Goal: Task Accomplishment & Management: Complete application form

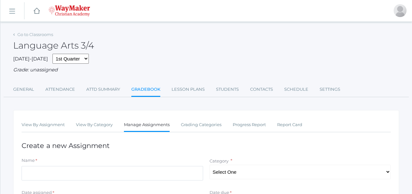
scroll to position [80, 0]
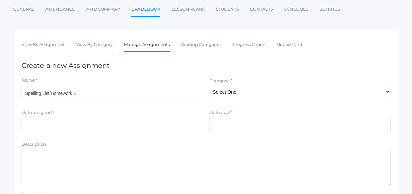
type input "Spelling List/Homework 1"
click at [236, 93] on select "Select One" at bounding box center [299, 92] width 181 height 14
click at [178, 78] on div "Name *" at bounding box center [112, 81] width 181 height 9
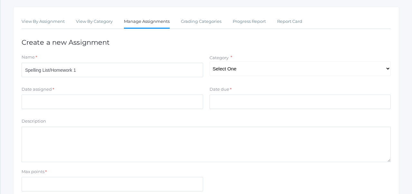
scroll to position [105, 0]
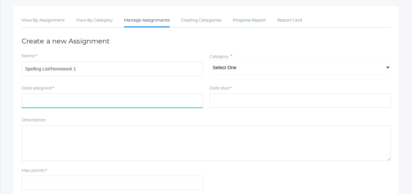
click at [154, 98] on input "Date assigned" at bounding box center [112, 100] width 181 height 14
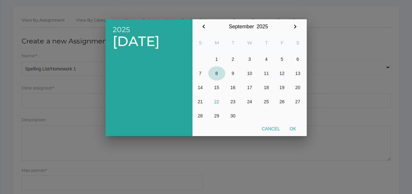
click at [217, 74] on button "8" at bounding box center [216, 73] width 17 height 14
click at [296, 129] on button "Ok" at bounding box center [293, 129] width 16 height 12
type input "[DATE]"
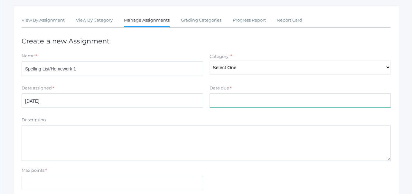
click at [274, 101] on input "Date due" at bounding box center [299, 100] width 181 height 14
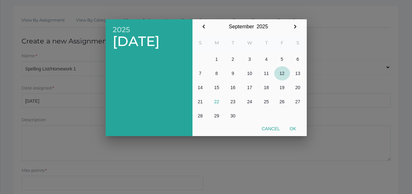
click at [282, 76] on button "12" at bounding box center [282, 73] width 16 height 14
click at [293, 129] on button "Ok" at bounding box center [293, 129] width 16 height 12
type input "[DATE]"
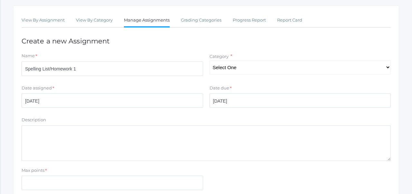
click at [95, 136] on textarea "Description" at bounding box center [206, 142] width 369 height 35
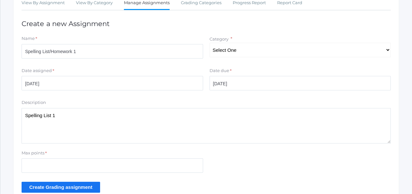
scroll to position [124, 0]
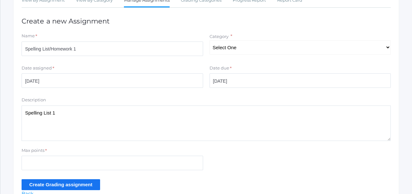
type textarea "Spelling List 1"
click at [80, 163] on input "Max points" at bounding box center [112, 163] width 181 height 14
type input "100"
click at [100, 107] on textarea "Spelling List 1" at bounding box center [206, 123] width 369 height 35
click at [98, 114] on textarea "Spelling List 1" at bounding box center [206, 123] width 369 height 35
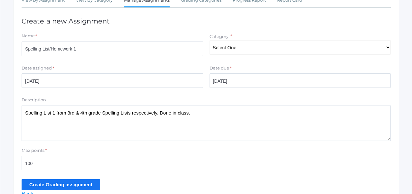
type textarea "Spelling List 1 from 3rd & 4th grade Spelling Lists respectively. Done in class."
click at [219, 50] on select "Select One" at bounding box center [299, 47] width 181 height 14
click at [222, 50] on select "Select One" at bounding box center [299, 47] width 181 height 14
click at [222, 28] on div "View By Assignment View By Category Manage Assignments Grading Categories Progr…" at bounding box center [206, 96] width 386 height 220
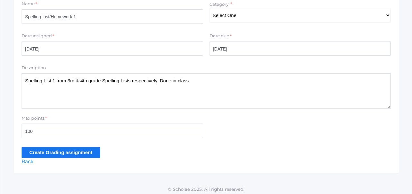
scroll to position [159, 0]
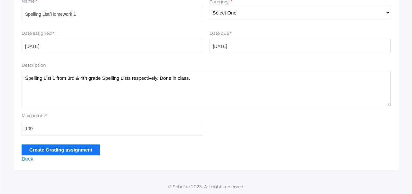
click at [87, 150] on input "Create Grading assignment" at bounding box center [61, 149] width 78 height 11
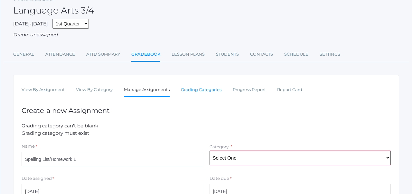
scroll to position [35, 0]
click at [202, 88] on link "Grading Categories" at bounding box center [201, 89] width 41 height 13
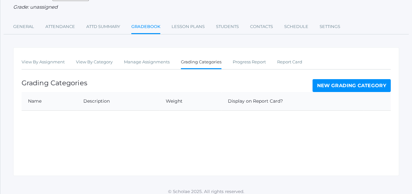
scroll to position [68, 0]
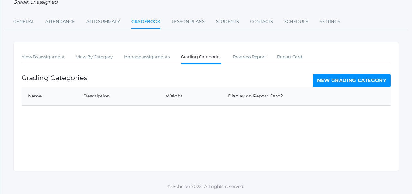
click at [326, 78] on link "New Grading Category" at bounding box center [351, 80] width 78 height 13
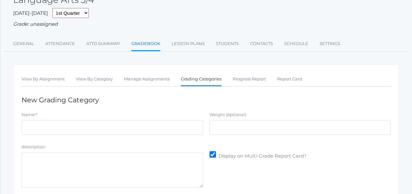
scroll to position [53, 0]
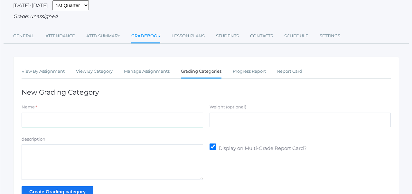
click at [136, 118] on input "Name" at bounding box center [112, 120] width 181 height 14
type input "Participation/Practice"
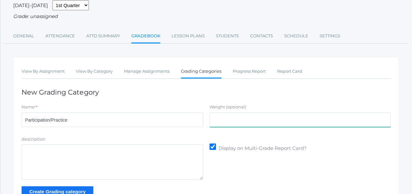
click at [220, 118] on input "Weight (optional)" at bounding box center [299, 120] width 181 height 14
type input "30"
click at [223, 97] on div "View By Assignment View By Category Manage Assignments Grading Categories Progr…" at bounding box center [206, 135] width 386 height 156
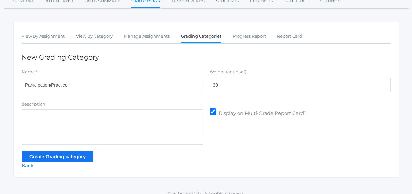
scroll to position [96, 0]
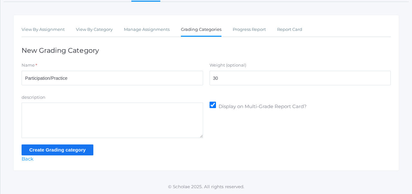
click at [82, 151] on input "Create Grading category" at bounding box center [58, 149] width 72 height 11
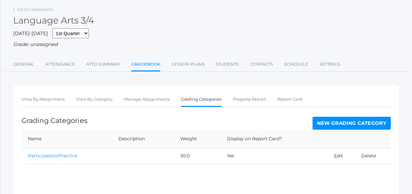
scroll to position [55, 0]
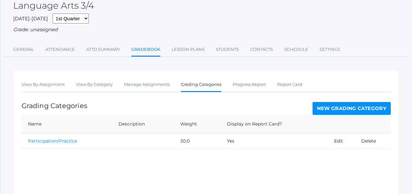
click at [328, 111] on link "New Grading Category" at bounding box center [351, 108] width 78 height 13
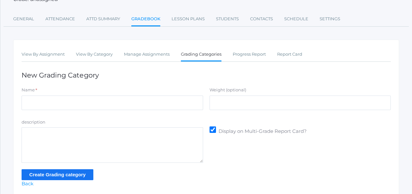
scroll to position [71, 0]
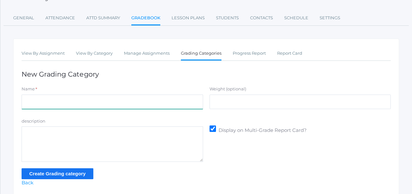
click at [158, 105] on input "Name" at bounding box center [112, 102] width 181 height 14
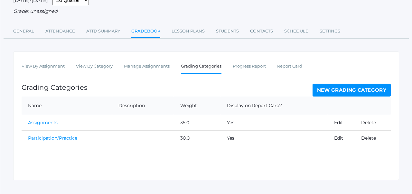
scroll to position [75, 0]
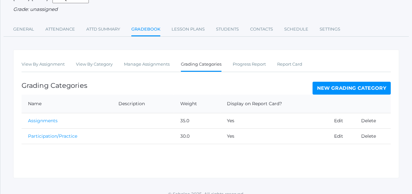
click at [337, 84] on link "New Grading Category" at bounding box center [351, 88] width 78 height 13
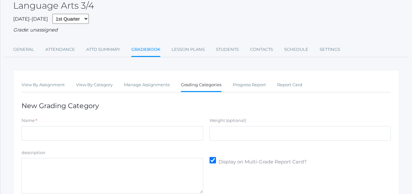
scroll to position [56, 0]
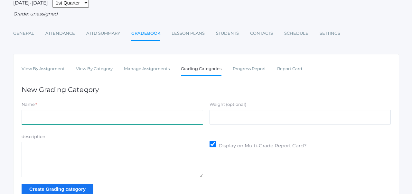
click at [103, 112] on input "Name" at bounding box center [112, 117] width 181 height 14
type input "Summative Assessments"
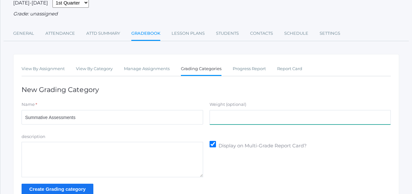
click at [221, 115] on input "Weight (optional)" at bounding box center [299, 117] width 181 height 14
type input "35"
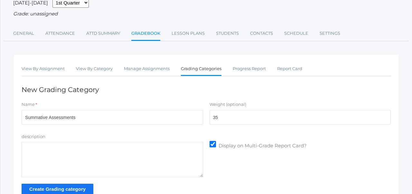
click at [215, 102] on label "Weight (optional)" at bounding box center [227, 104] width 37 height 6
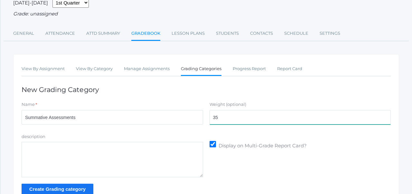
click at [215, 110] on input "35" at bounding box center [299, 117] width 181 height 14
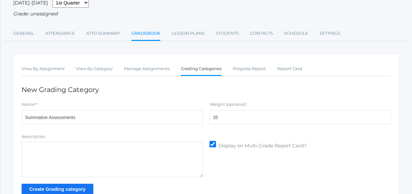
click at [69, 189] on input "Create Grading category" at bounding box center [58, 189] width 72 height 11
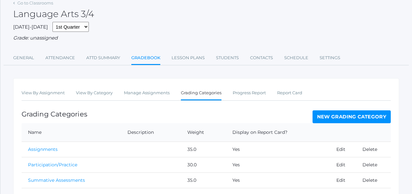
scroll to position [55, 0]
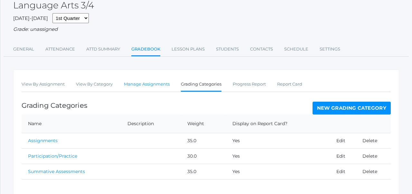
click at [143, 81] on link "Manage Assignments" at bounding box center [147, 84] width 46 height 13
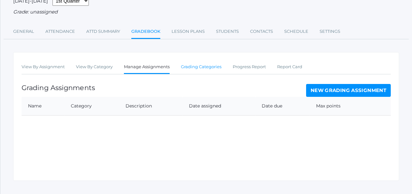
scroll to position [58, 0]
click at [325, 90] on link "New Grading Assignment" at bounding box center [348, 90] width 85 height 13
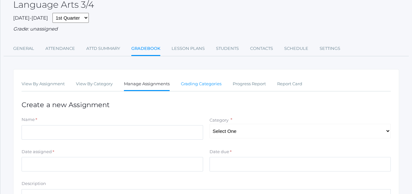
scroll to position [50, 0]
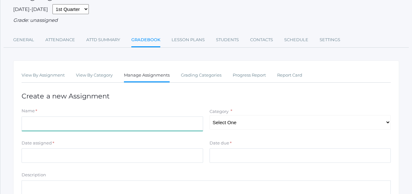
click at [174, 126] on input "Name" at bounding box center [112, 123] width 181 height 14
type input "Spelling List/Homework 1"
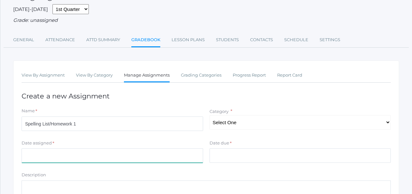
click at [107, 153] on input "Date assigned" at bounding box center [112, 155] width 181 height 14
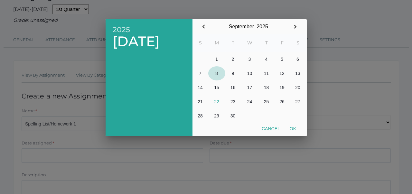
click at [217, 73] on button "8" at bounding box center [216, 73] width 17 height 14
click at [294, 125] on button "Ok" at bounding box center [293, 129] width 16 height 12
type input "[DATE]"
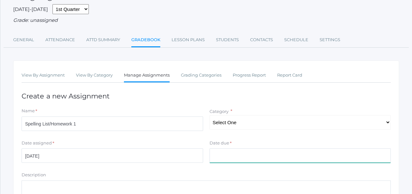
click at [262, 153] on input "Date due" at bounding box center [299, 155] width 181 height 14
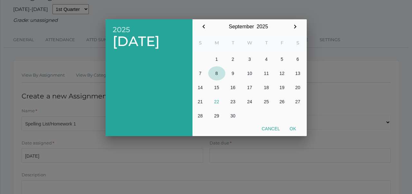
click at [219, 73] on button "8" at bounding box center [216, 73] width 17 height 14
click at [281, 75] on button "12" at bounding box center [282, 73] width 16 height 14
click at [291, 128] on button "Ok" at bounding box center [293, 129] width 16 height 12
type input "[DATE]"
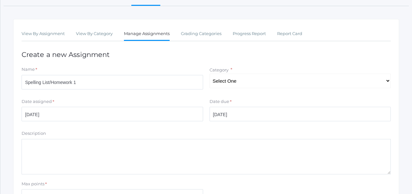
scroll to position [98, 0]
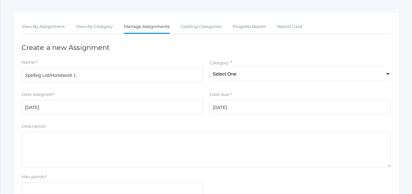
click at [212, 152] on textarea "Description" at bounding box center [206, 149] width 369 height 35
type textarea "S"
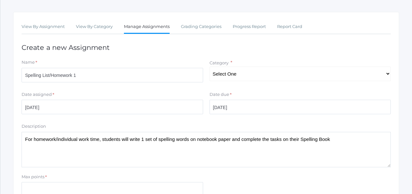
click at [309, 141] on textarea "For homework/individual work time, students will write 1 set of spelling words …" at bounding box center [206, 149] width 369 height 35
click at [383, 139] on textarea "For homework/individual work time, students will write 1 set of spelling words …" at bounding box center [206, 149] width 369 height 35
click at [305, 148] on textarea "For homework/individual work time, students will write 1 set of spelling words …" at bounding box center [206, 149] width 369 height 35
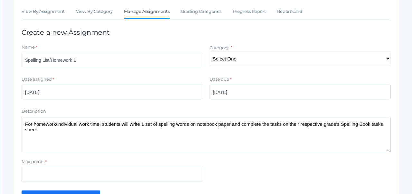
scroll to position [114, 0]
type textarea "For homework/individual work time, students will write 1 set of spelling words …"
click at [276, 60] on select "Select One Participation/Practice Assignments Summative Assessments" at bounding box center [299, 58] width 181 height 14
select select "1247"
click at [257, 77] on div "Date due *" at bounding box center [299, 80] width 181 height 9
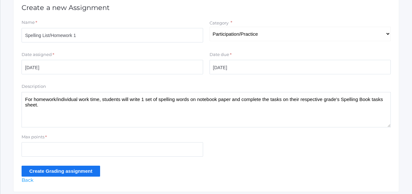
scroll to position [139, 0]
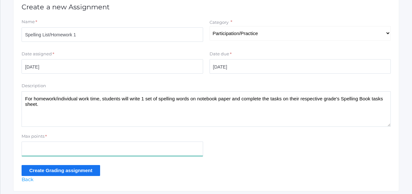
click at [111, 151] on input "Max points" at bounding box center [112, 149] width 181 height 14
type input "100"
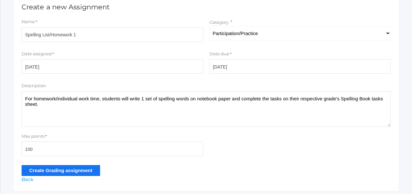
click at [91, 170] on input "Create Grading assignment" at bounding box center [61, 170] width 78 height 11
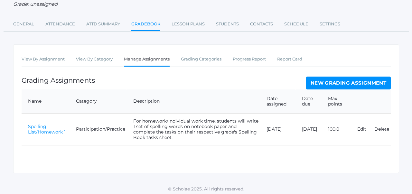
scroll to position [81, 0]
click at [313, 82] on link "New Grading Assignment" at bounding box center [348, 82] width 85 height 13
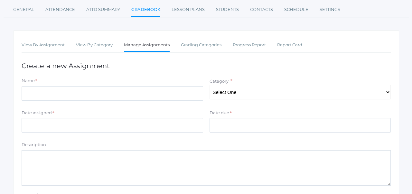
scroll to position [80, 0]
click at [138, 159] on textarea "Description" at bounding box center [206, 167] width 369 height 35
paste textarea "For homework/individual work time, students will write 1 set of spelling words …"
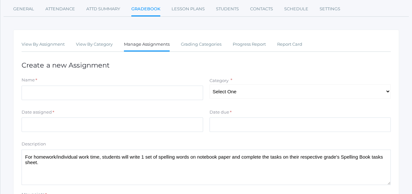
type textarea "For homework/individual work time, students will write 1 set of spelling words …"
click at [185, 127] on input "Date assigned" at bounding box center [112, 124] width 181 height 14
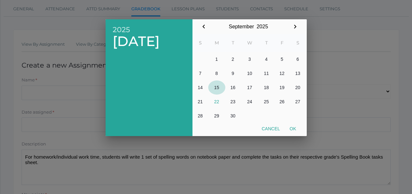
click at [218, 88] on button "15" at bounding box center [216, 87] width 17 height 14
click at [295, 129] on button "Ok" at bounding box center [293, 129] width 16 height 12
type input "[DATE]"
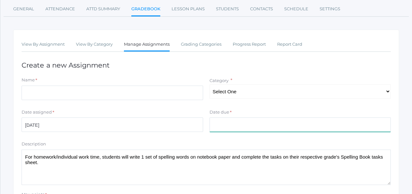
click at [294, 125] on input "Date due" at bounding box center [299, 124] width 181 height 14
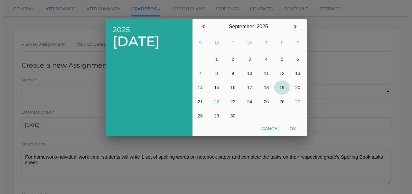
click at [283, 88] on button "19" at bounding box center [282, 87] width 16 height 14
click at [295, 127] on button "Ok" at bounding box center [293, 129] width 16 height 12
type input "[DATE]"
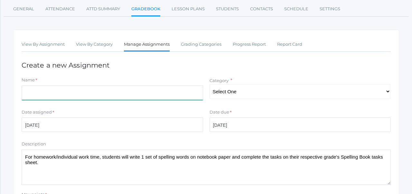
click at [106, 96] on input "Name" at bounding box center [112, 93] width 181 height 14
type input "Spelling List/Homework 2"
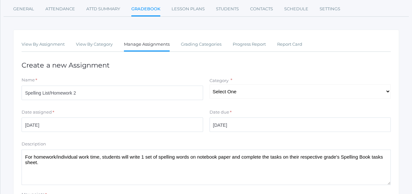
click at [98, 107] on form "Name * Spelling List/Homework 2 Category * Select One Participation/Practice As…" at bounding box center [206, 155] width 369 height 157
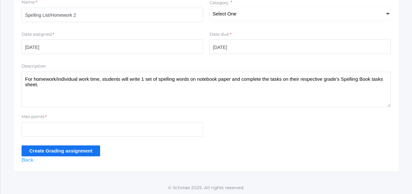
scroll to position [160, 0]
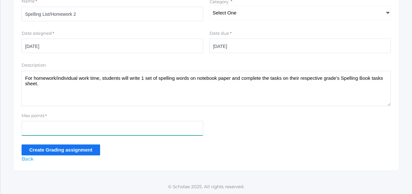
click at [81, 124] on input "Max points" at bounding box center [112, 128] width 181 height 14
type input "100"
click at [90, 146] on input "Create Grading assignment" at bounding box center [61, 149] width 78 height 11
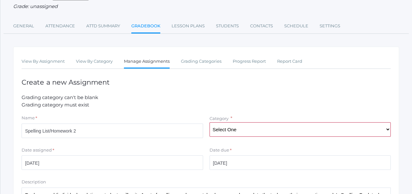
scroll to position [68, 0]
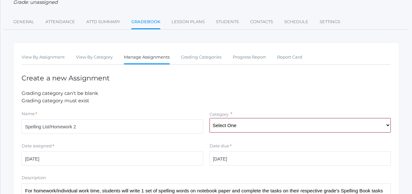
click at [216, 123] on select "Select One Participation/Practice Assignments Summative Assessments" at bounding box center [299, 125] width 181 height 14
select select "1247"
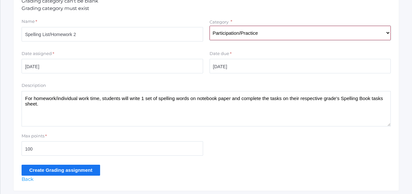
scroll to position [180, 0]
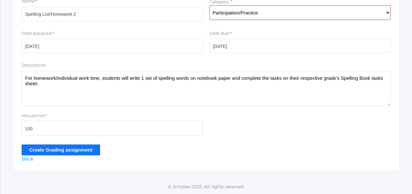
click at [73, 147] on input "Create Grading assignment" at bounding box center [61, 149] width 78 height 11
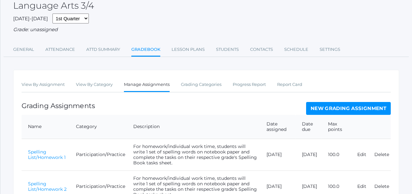
scroll to position [95, 0]
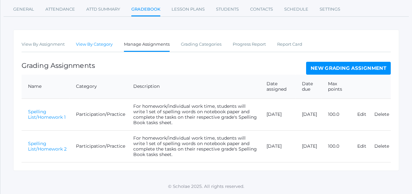
click at [95, 45] on link "View By Category" at bounding box center [94, 44] width 37 height 13
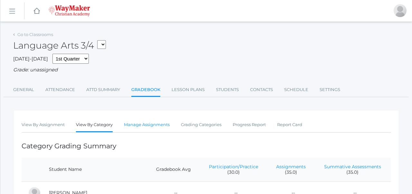
click at [167, 127] on link "Manage Assignments" at bounding box center [147, 124] width 46 height 13
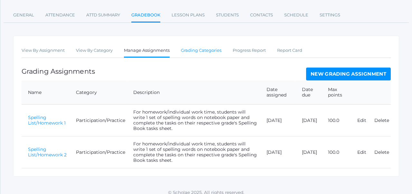
scroll to position [77, 0]
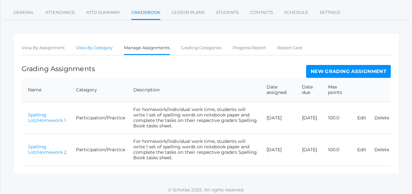
click at [86, 47] on link "View By Category" at bounding box center [94, 47] width 37 height 13
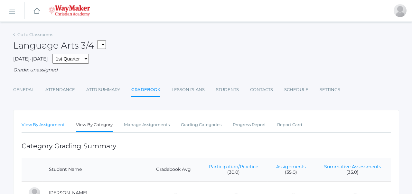
click at [42, 124] on link "View By Assignment" at bounding box center [43, 124] width 43 height 13
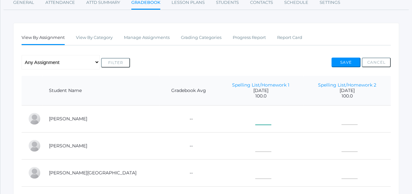
click at [255, 120] on input"] "text" at bounding box center [263, 117] width 16 height 14
type input"] "100"
click at [255, 145] on input"] "text" at bounding box center [263, 144] width 16 height 14
type input"] "100"
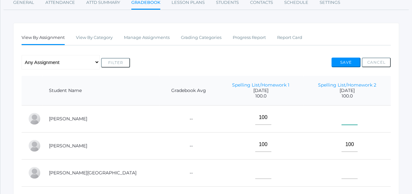
click at [344, 122] on input"] "text" at bounding box center [349, 117] width 16 height 14
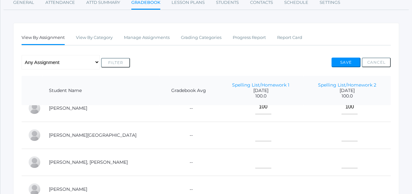
scroll to position [42, 0]
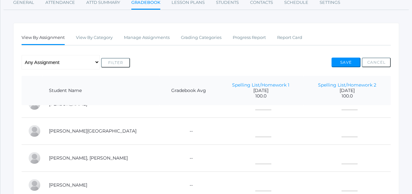
type input"] "100"
click at [255, 130] on input"] "text" at bounding box center [263, 130] width 16 height 14
type input"] "100"
click at [343, 133] on input"] "text" at bounding box center [349, 130] width 16 height 14
type input"] "100"
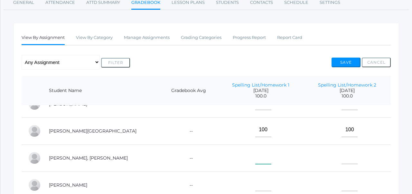
click at [255, 156] on input"] "text" at bounding box center [263, 157] width 16 height 14
type input"] "100"
click at [346, 159] on input"] "text" at bounding box center [349, 157] width 16 height 14
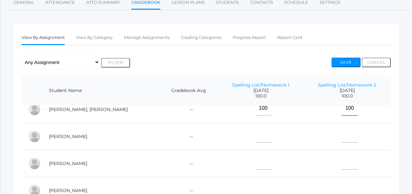
scroll to position [92, 0]
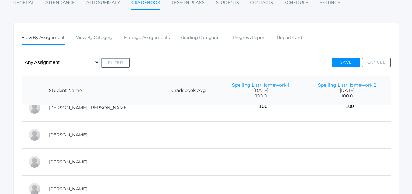
type input"] "100"
click at [255, 132] on input"] "text" at bounding box center [263, 133] width 16 height 14
type input"] "100"
click at [341, 134] on input"] "text" at bounding box center [349, 133] width 16 height 14
type input"] "100"
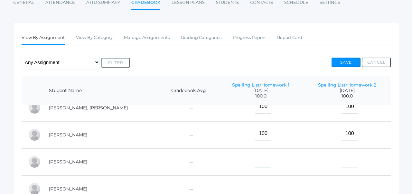
click at [255, 161] on input"] "text" at bounding box center [263, 160] width 16 height 14
type input"] "100"
click at [341, 161] on input"] "text" at bounding box center [349, 160] width 16 height 14
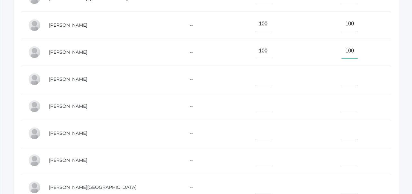
scroll to position [196, 0]
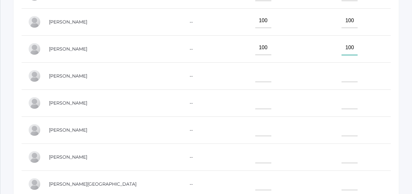
type input"] "100"
click at [255, 77] on input"] "text" at bounding box center [263, 75] width 16 height 14
type input"] "100"
click at [346, 78] on input"] "text" at bounding box center [349, 75] width 16 height 14
type input"] "100"
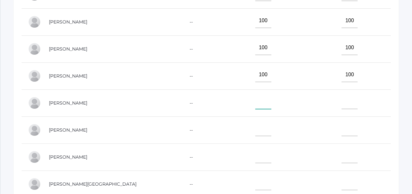
click at [255, 99] on input"] "text" at bounding box center [263, 102] width 16 height 14
type input"] "100"
click at [342, 103] on input"] "text" at bounding box center [349, 102] width 16 height 14
type input"] "100"
click at [255, 130] on input"] "text" at bounding box center [263, 129] width 16 height 14
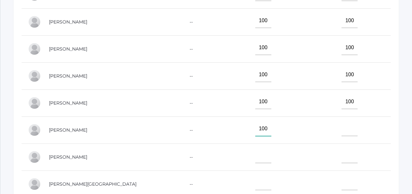
type input"] "100"
click at [341, 129] on input"] "text" at bounding box center [349, 129] width 16 height 14
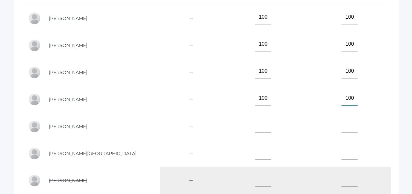
scroll to position [232, 0]
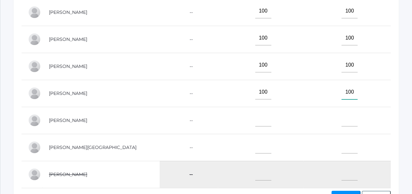
type input"] "100"
click at [255, 121] on input"] "text" at bounding box center [263, 119] width 16 height 14
type input"] "100"
click at [346, 120] on input"] "text" at bounding box center [349, 119] width 16 height 14
type input"] "100"
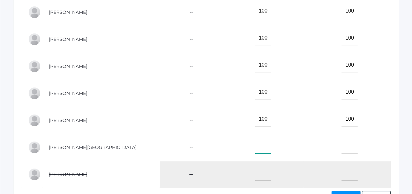
click at [255, 148] on input"] "text" at bounding box center [263, 146] width 16 height 14
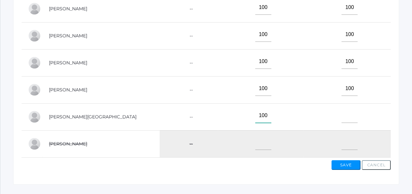
scroll to position [264, 0]
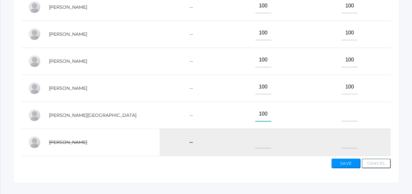
type input"] "100"
click at [343, 117] on input"] "text" at bounding box center [349, 114] width 16 height 14
type input"] "100"
click at [349, 165] on button "Save" at bounding box center [345, 164] width 29 height 10
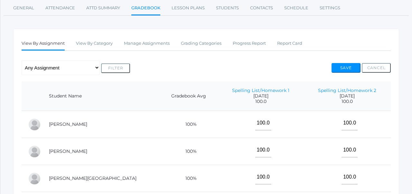
scroll to position [97, 0]
click at [135, 45] on link "Manage Assignments" at bounding box center [147, 42] width 46 height 13
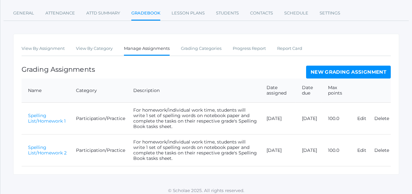
scroll to position [80, 0]
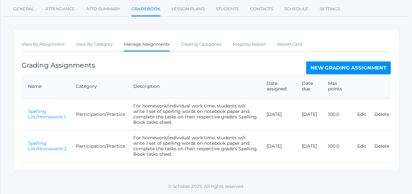
click at [353, 72] on link "New Grading Assignment" at bounding box center [348, 67] width 85 height 13
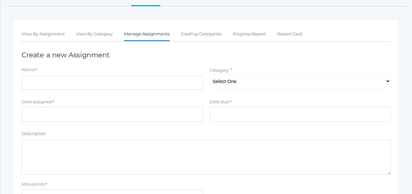
scroll to position [91, 0]
click at [135, 155] on textarea "Description" at bounding box center [206, 156] width 369 height 35
paste textarea "For homework/individual work time, students will write 1 set of spelling words …"
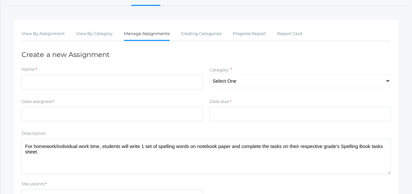
type textarea "For homework/individual work time, students will write 1 set of spelling words …"
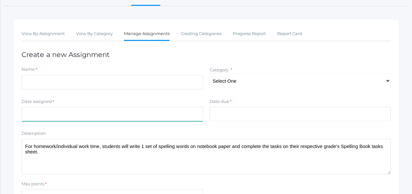
click at [99, 112] on input "Date assigned" at bounding box center [112, 114] width 181 height 14
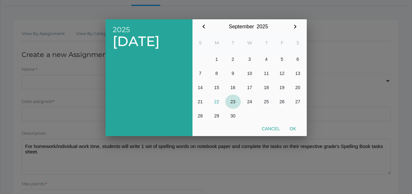
click at [231, 102] on button "23" at bounding box center [232, 102] width 15 height 14
click at [296, 129] on button "Ok" at bounding box center [293, 129] width 16 height 12
type input "2025-09-23"
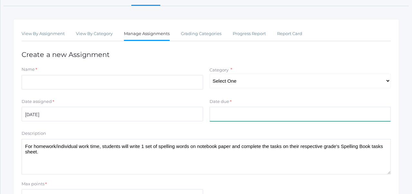
click at [290, 113] on input "Date due" at bounding box center [299, 114] width 181 height 14
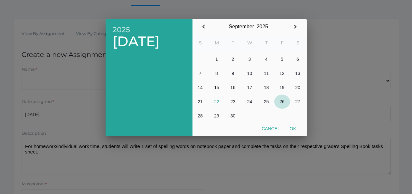
click at [281, 103] on button "26" at bounding box center [282, 102] width 16 height 14
click at [291, 125] on button "Ok" at bounding box center [293, 129] width 16 height 12
type input "2025-09-26"
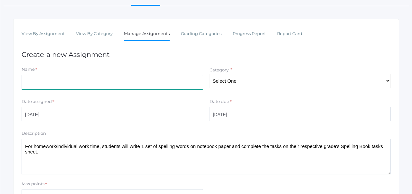
click at [81, 78] on input "Name" at bounding box center [112, 82] width 181 height 14
type input "Spelling List/Homework 3"
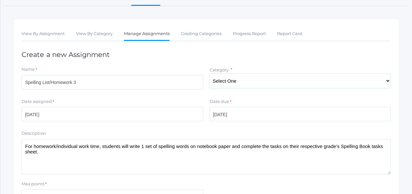
click at [251, 80] on select "Select One Participation/Practice Assignments Summative Assessments" at bounding box center [299, 81] width 181 height 14
select select "1247"
click at [206, 97] on form "Name * Spelling List/Homework 3 Category * Select One Participation/Practice As…" at bounding box center [206, 144] width 369 height 157
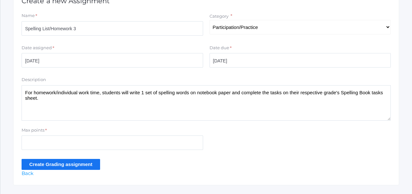
scroll to position [160, 0]
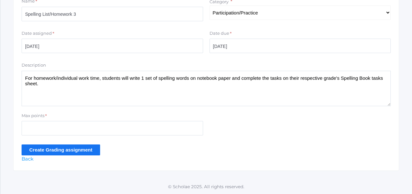
click at [85, 152] on input "Create Grading assignment" at bounding box center [61, 149] width 78 height 11
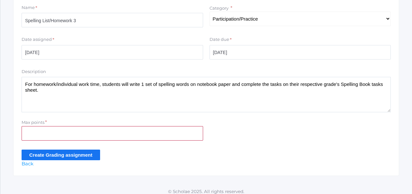
scroll to position [168, 0]
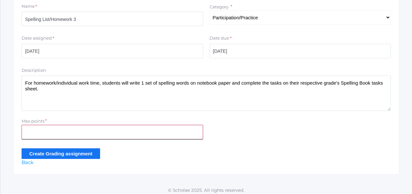
click at [110, 132] on input "Max points" at bounding box center [112, 132] width 181 height 14
type input "100"
click at [98, 154] on input "Create Grading assignment" at bounding box center [61, 153] width 78 height 11
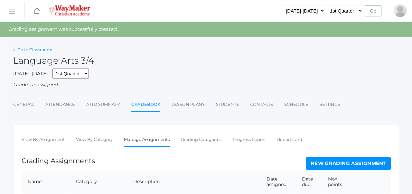
click at [36, 52] on link "Go to Classrooms" at bounding box center [35, 49] width 36 height 5
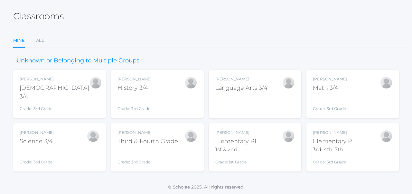
scroll to position [30, 0]
click at [49, 142] on div "Science 3/4" at bounding box center [37, 140] width 34 height 9
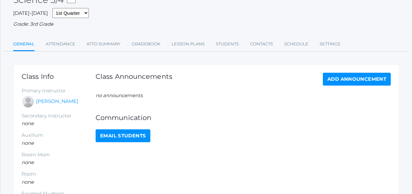
scroll to position [45, 0]
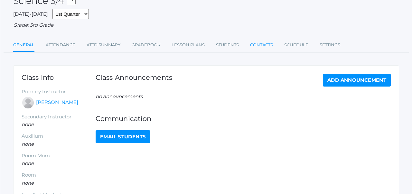
click at [267, 44] on link "Contacts" at bounding box center [261, 45] width 23 height 13
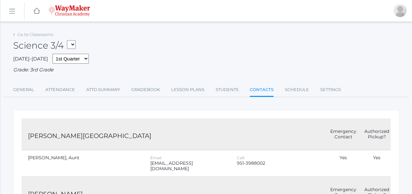
click at [75, 44] on select "03ELEM - Language Arts 3/4 03ELEM - History 3/4 03ELEM - Science 3/4 03ELEM - M…" at bounding box center [71, 44] width 9 height 9
select select "2535"
click at [118, 42] on select "03ELEM - Language Arts 3/4 03ELEM - History 3/4 03ELEM - Science 3/4 03ELEM - M…" at bounding box center [113, 44] width 9 height 9
select select "2574"
click at [174, 90] on link "Lesson Plans" at bounding box center [187, 89] width 33 height 13
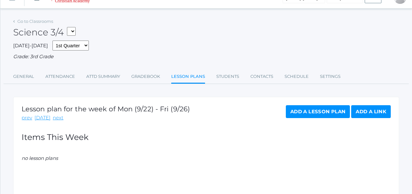
scroll to position [13, 0]
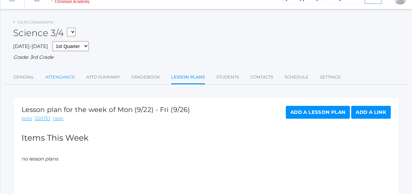
click at [64, 76] on link "Attendance" at bounding box center [60, 77] width 30 height 13
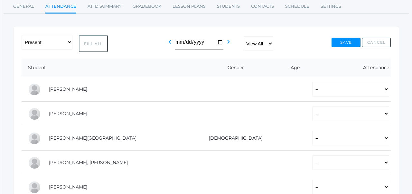
scroll to position [89, 0]
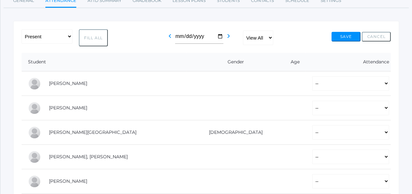
click at [124, 40] on div "-- Present Tardy Excused Tardy Unexcused Absent Excused Absent Unexcused Fill A…" at bounding box center [206, 37] width 369 height 17
click at [280, 83] on td at bounding box center [293, 83] width 26 height 24
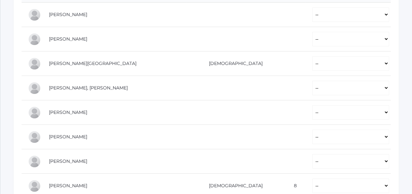
scroll to position [158, 0]
drag, startPoint x: 84, startPoint y: 113, endPoint x: 112, endPoint y: 78, distance: 44.3
click at [113, 78] on tbody "Benzinger-Stephens, Elijah -- Present Tardy Excused Tardy Unexcused Absent Excu…" at bounding box center [206, 148] width 369 height 293
click at [112, 78] on td "Hardisty, Ryder" at bounding box center [114, 88] width 144 height 24
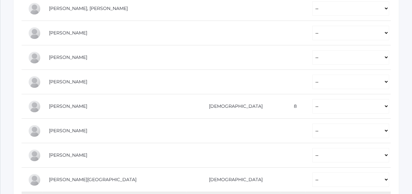
scroll to position [236, 0]
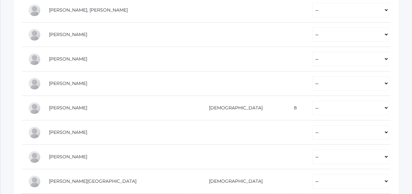
click at [134, 104] on td "[PERSON_NAME]" at bounding box center [114, 108] width 144 height 24
click at [134, 110] on td "[PERSON_NAME]" at bounding box center [114, 108] width 144 height 24
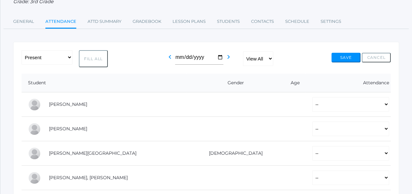
scroll to position [68, 0]
click at [143, 26] on link "Gradebook" at bounding box center [147, 22] width 29 height 13
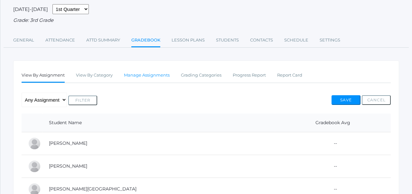
scroll to position [50, 0]
click at [138, 75] on link "Manage Assignments" at bounding box center [147, 74] width 46 height 13
